Goal: Transaction & Acquisition: Purchase product/service

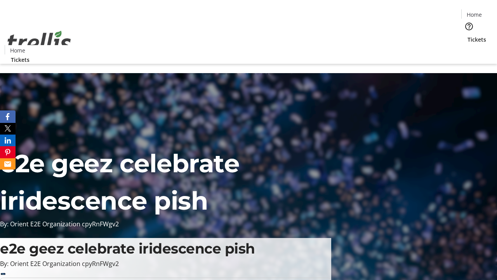
click at [468, 35] on span "Tickets" at bounding box center [477, 39] width 19 height 8
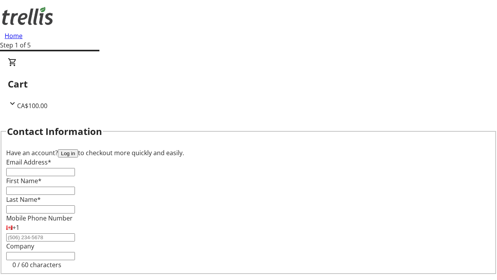
type input "FREE"
type input "[EMAIL_ADDRESS][DOMAIN_NAME]"
type input "Colt"
type input "[PERSON_NAME]"
